Goal: Task Accomplishment & Management: Use online tool/utility

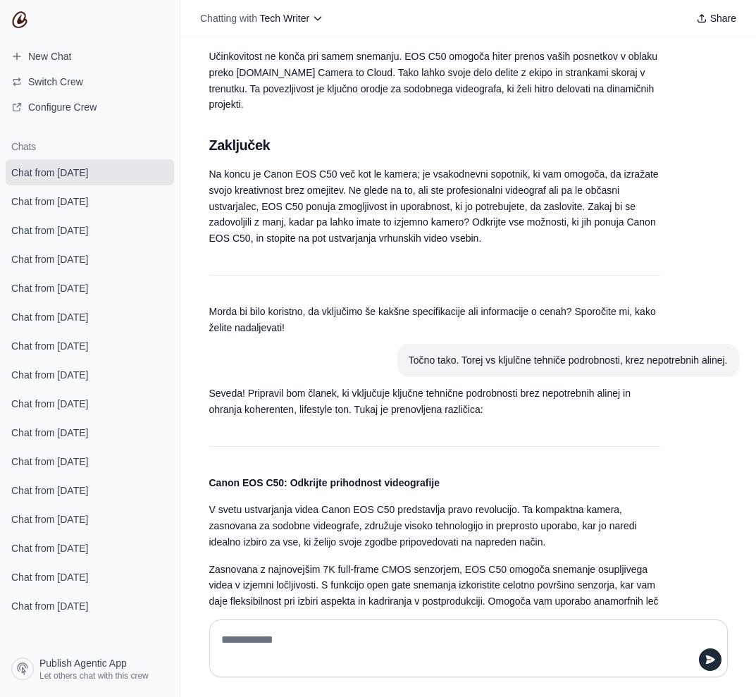
scroll to position [6513, 0]
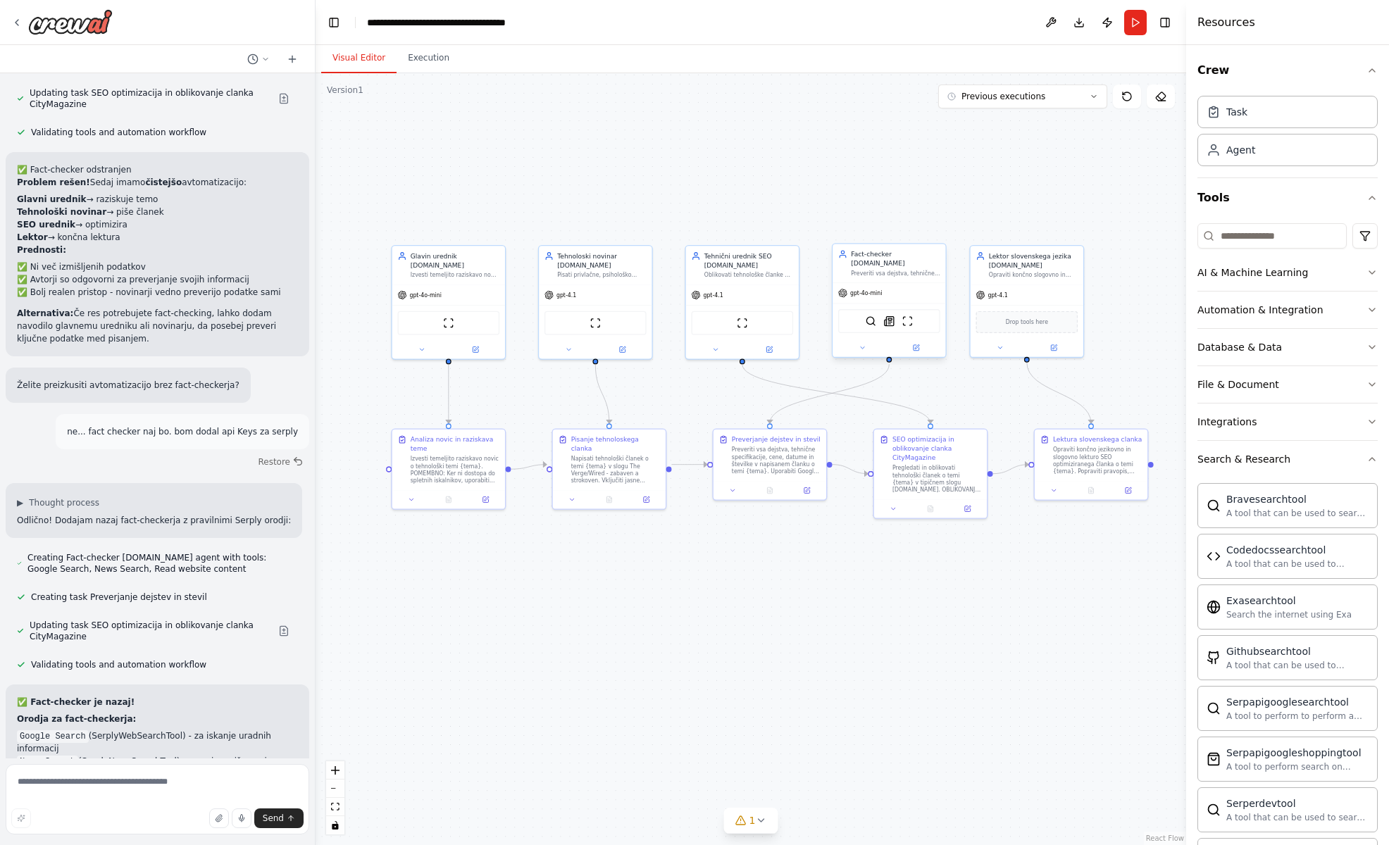
click at [913, 283] on div "gpt-4o-mini" at bounding box center [889, 293] width 113 height 20
click at [864, 349] on icon at bounding box center [862, 347] width 7 height 7
click at [928, 414] on button "Attributes" at bounding box center [923, 411] width 167 height 17
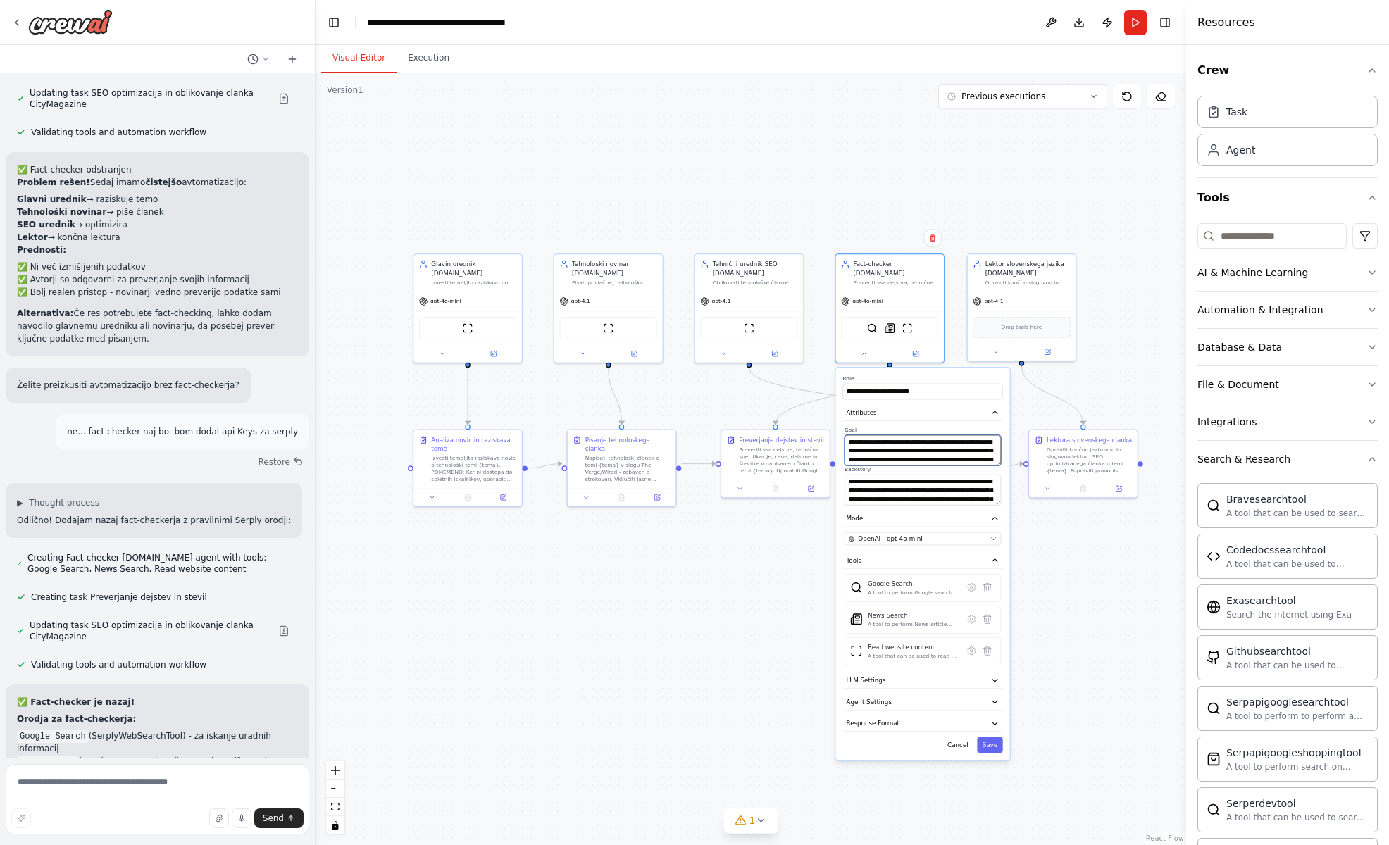
scroll to position [42, 0]
drag, startPoint x: 895, startPoint y: 442, endPoint x: 967, endPoint y: 469, distance: 76.0
click at [967, 469] on div "**********" at bounding box center [923, 465] width 160 height 79
drag, startPoint x: 867, startPoint y: 482, endPoint x: 967, endPoint y: 504, distance: 101.9
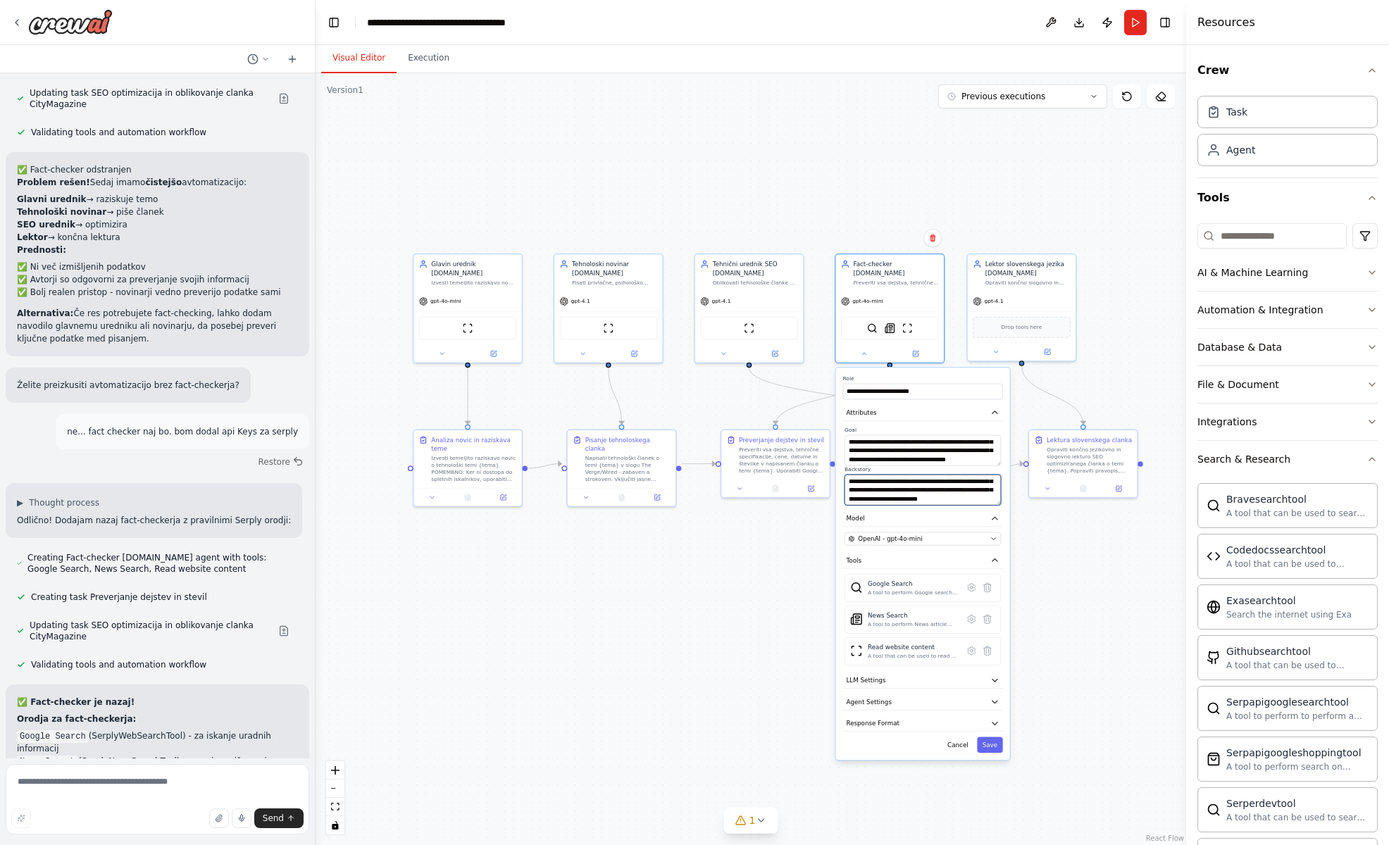
click at [967, 504] on textarea "**********" at bounding box center [923, 490] width 156 height 31
click at [1088, 547] on div ".deletable-edge-delete-btn { width: 20px; height: 20px; border: 0px solid #ffff…" at bounding box center [751, 459] width 871 height 772
click at [993, 741] on button "Save" at bounding box center [988, 745] width 25 height 15
click at [433, 55] on button "Execution" at bounding box center [429, 59] width 64 height 30
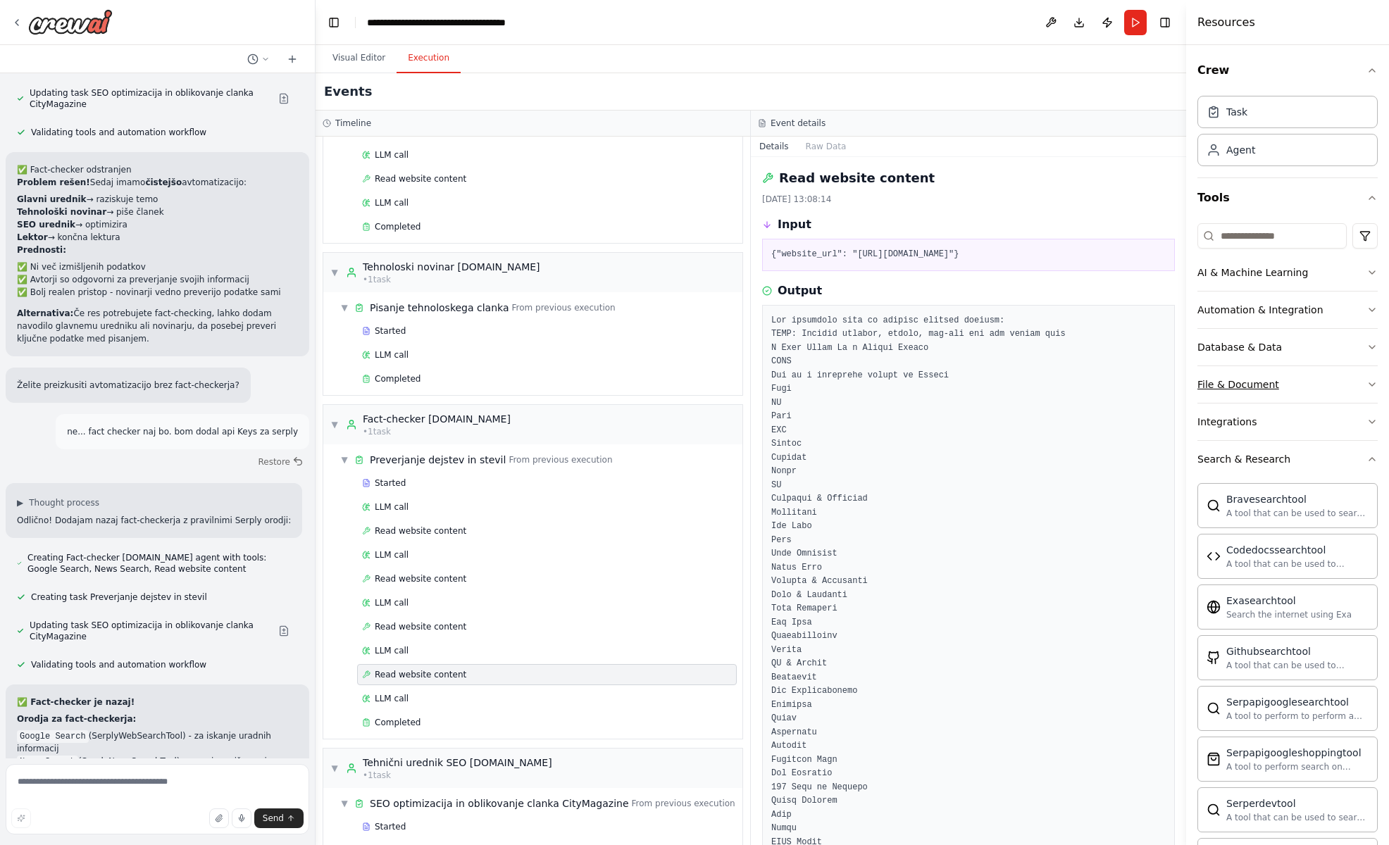
scroll to position [0, 0]
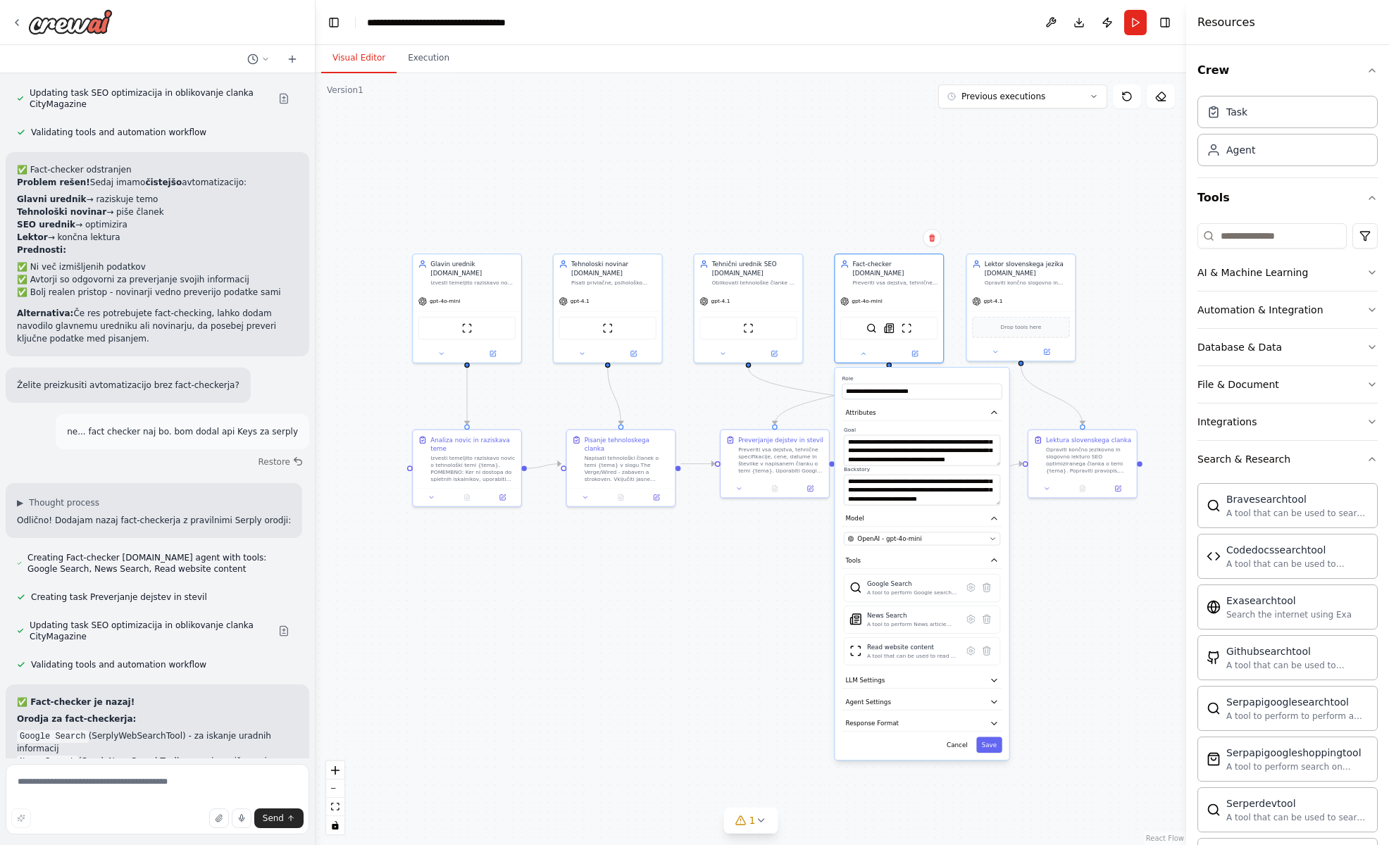
click at [352, 58] on button "Visual Editor" at bounding box center [358, 59] width 75 height 30
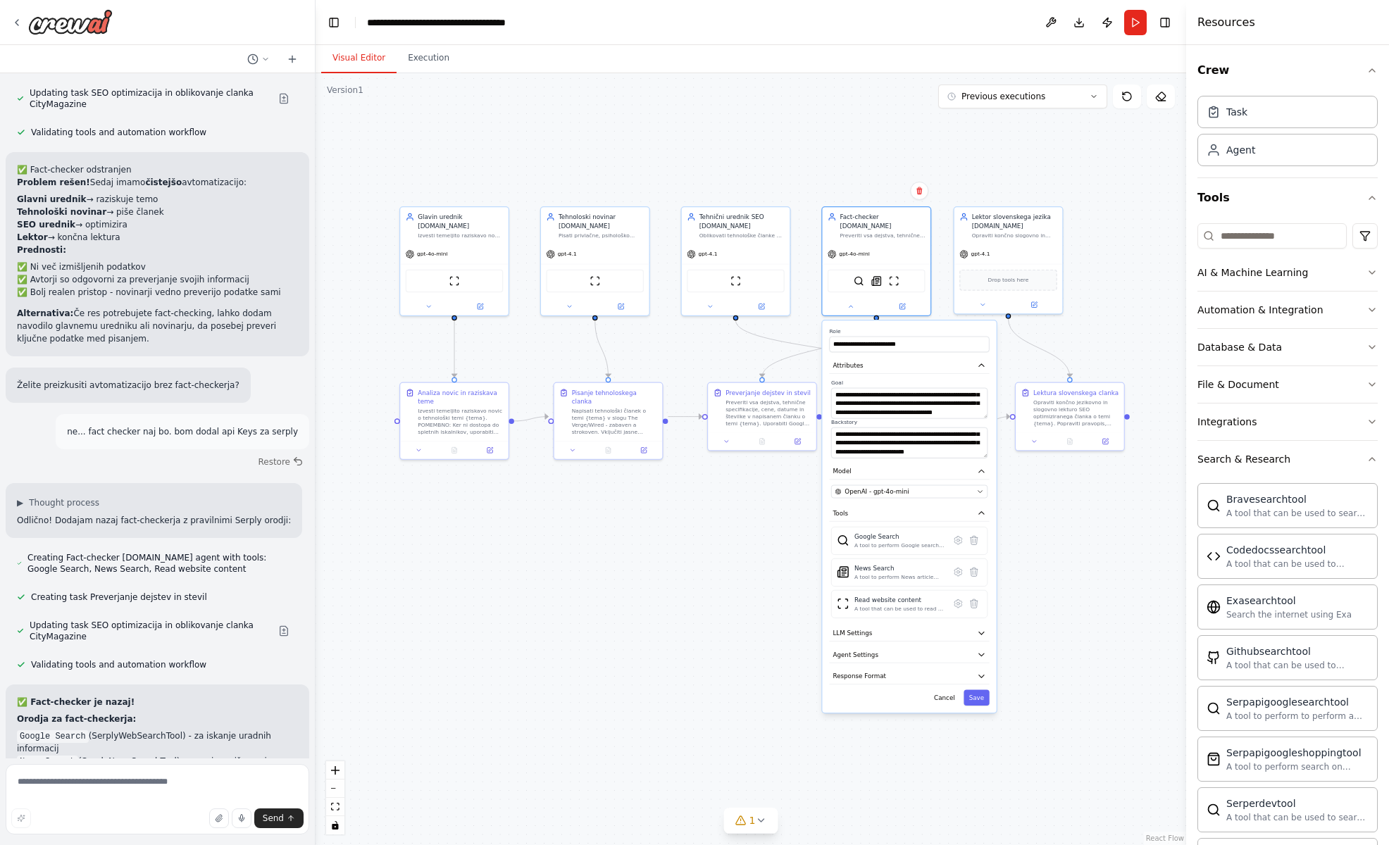
drag, startPoint x: 518, startPoint y: 201, endPoint x: 496, endPoint y: 175, distance: 33.5
click at [495, 176] on div ".deletable-edge-delete-btn { width: 20px; height: 20px; border: 0px solid #ffff…" at bounding box center [751, 459] width 871 height 772
click at [851, 306] on icon at bounding box center [850, 305] width 7 height 7
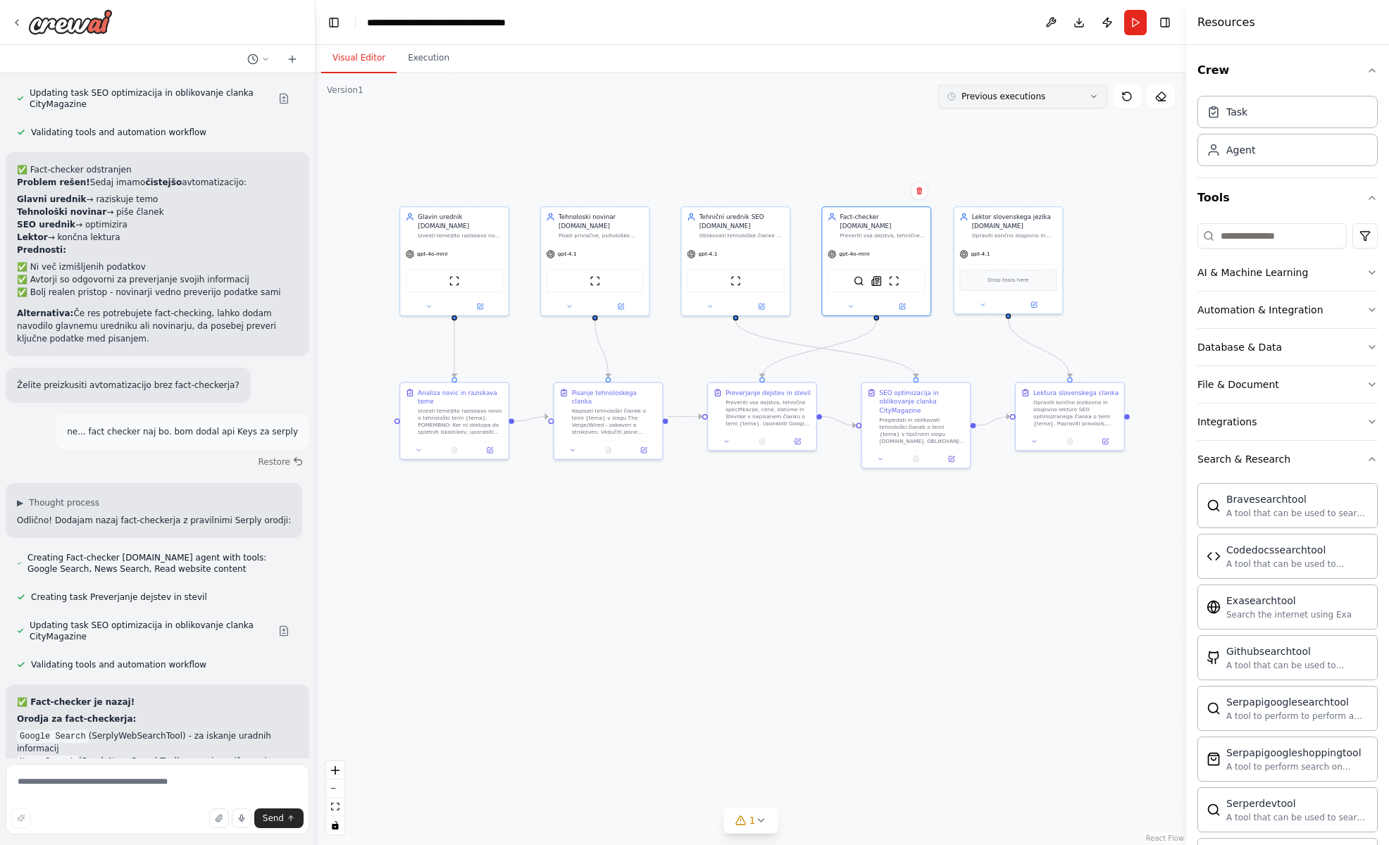
click at [1087, 101] on button "Previous executions" at bounding box center [1022, 97] width 169 height 24
